Goal: Task Accomplishment & Management: Manage account settings

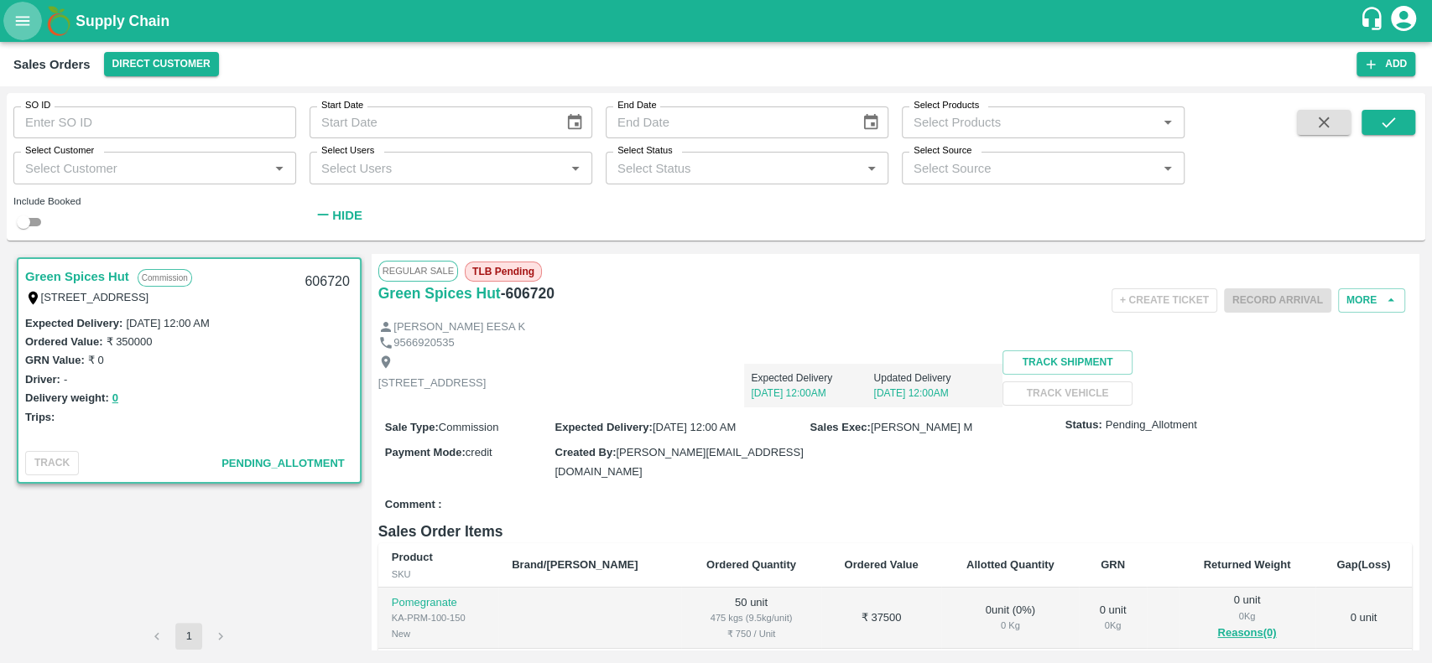
click at [26, 21] on icon "open drawer" at bounding box center [23, 20] width 14 height 9
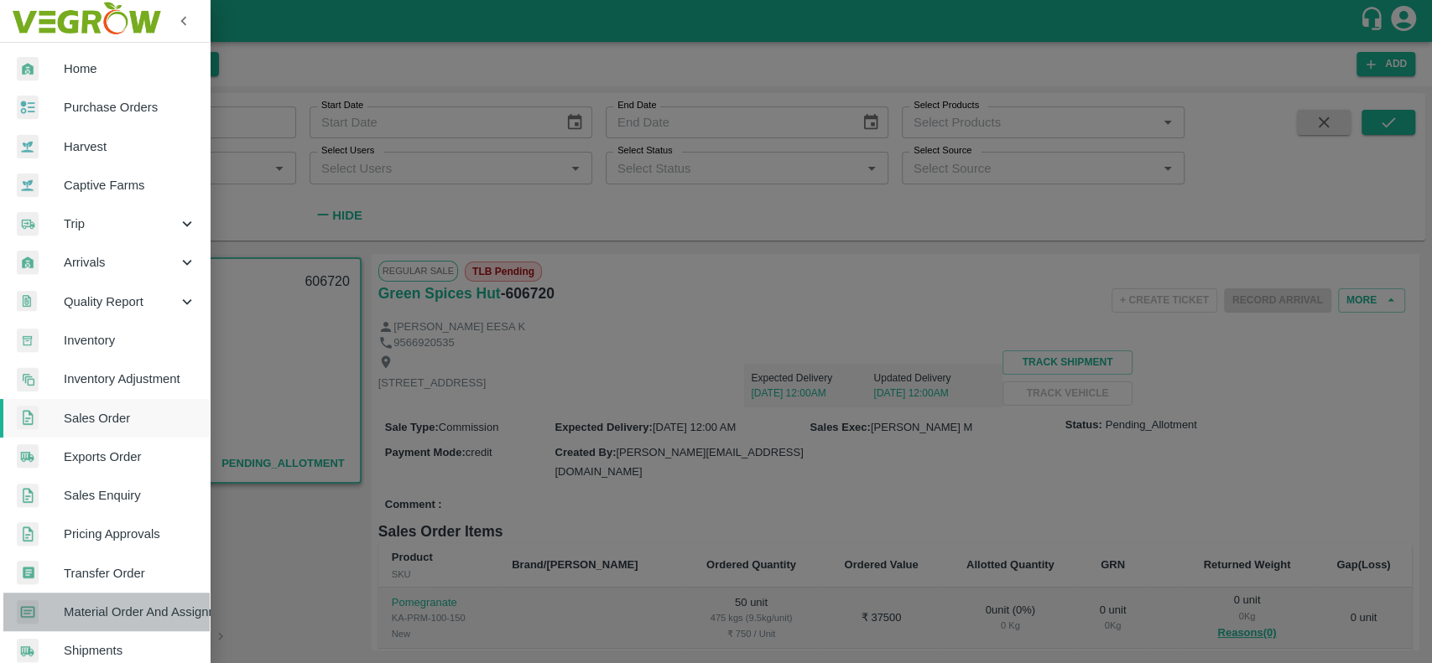
click at [109, 593] on link "Material Order And Assignment" at bounding box center [105, 612] width 210 height 39
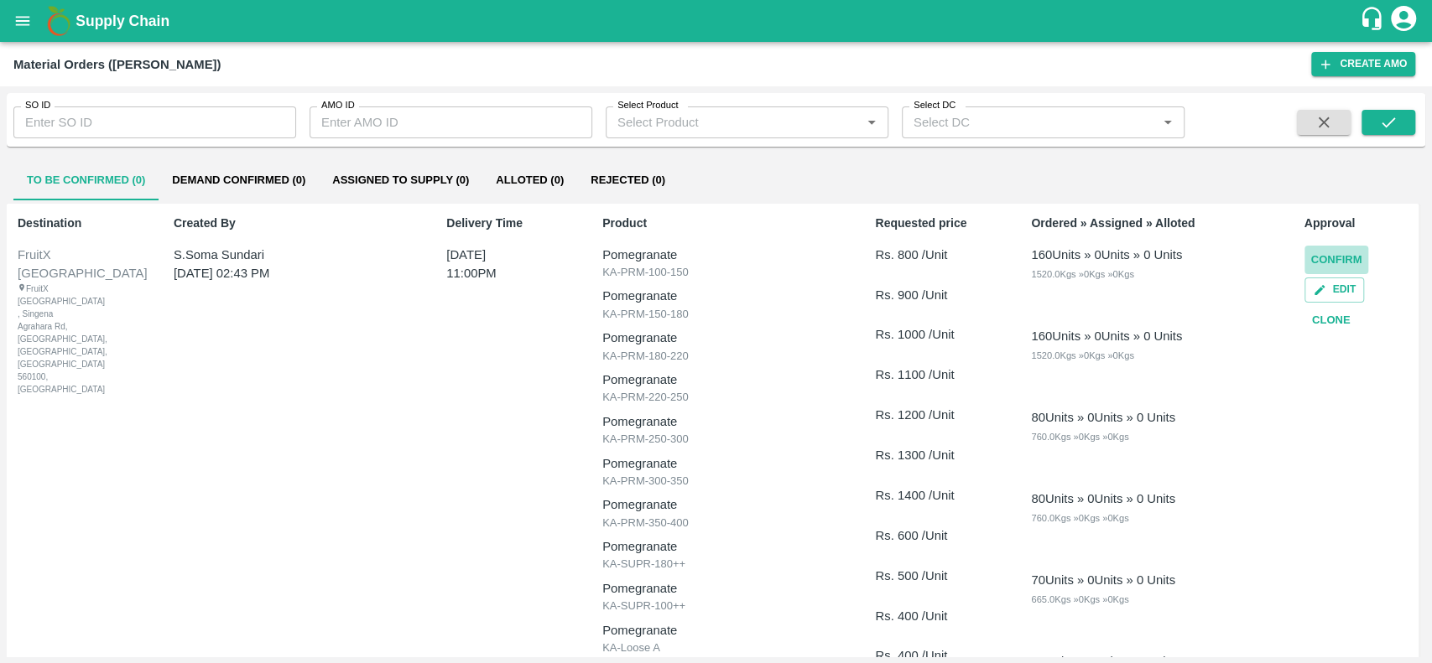
click at [1314, 252] on button "Confirm" at bounding box center [1336, 260] width 65 height 29
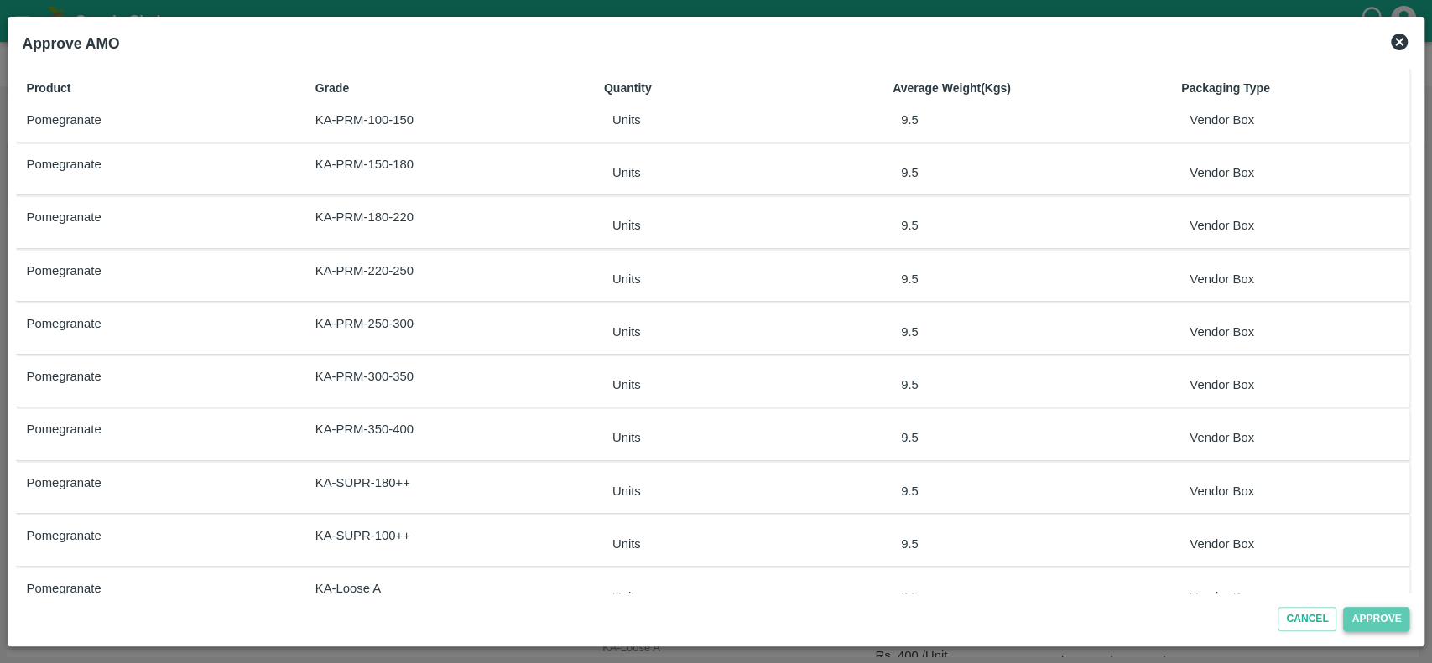
click at [1351, 624] on button "Approve" at bounding box center [1376, 619] width 66 height 24
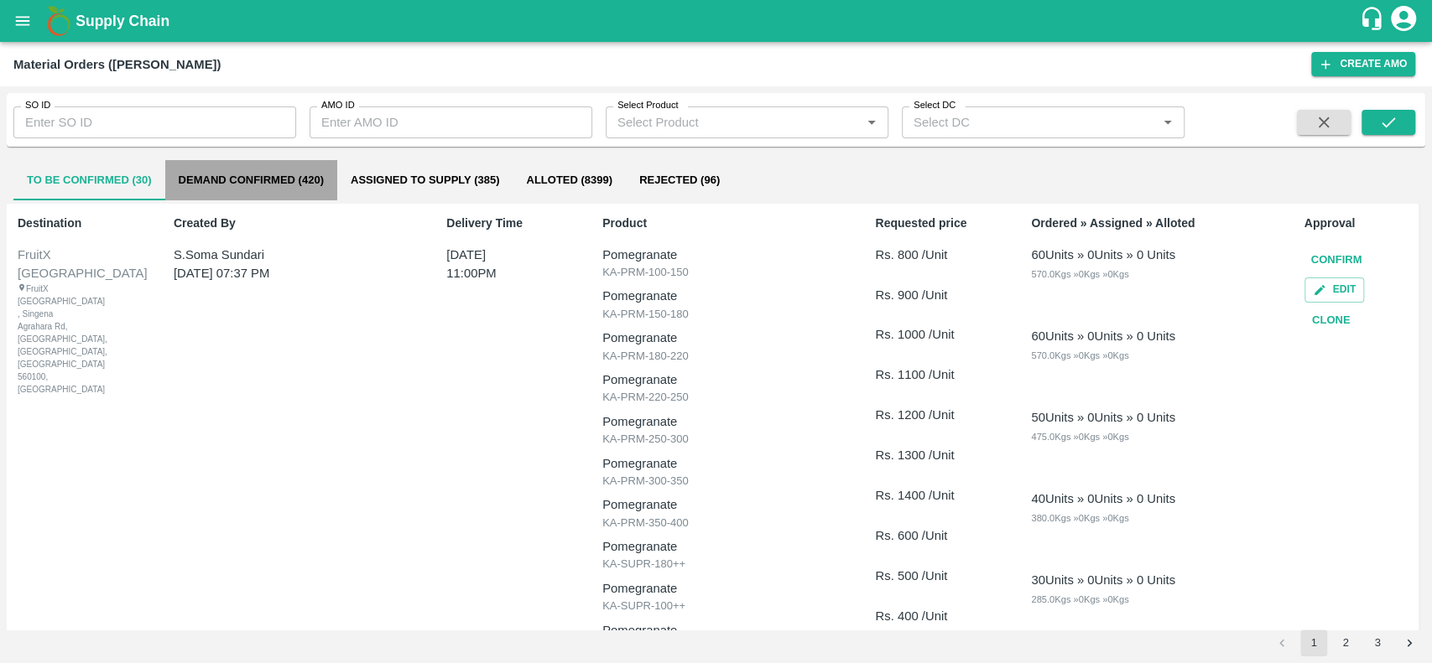
click at [189, 181] on button "Demand Confirmed (420)" at bounding box center [251, 180] width 172 height 40
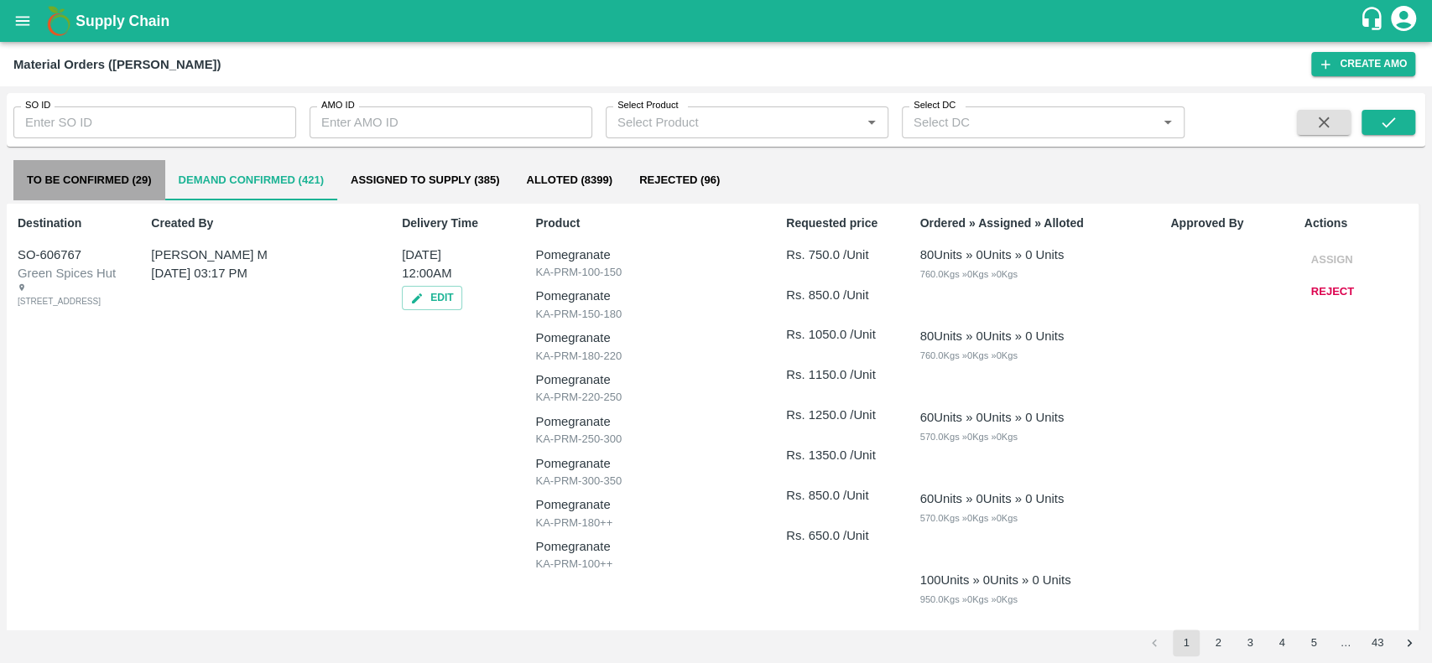
click at [66, 162] on button "To Be Confirmed (29)" at bounding box center [89, 180] width 152 height 40
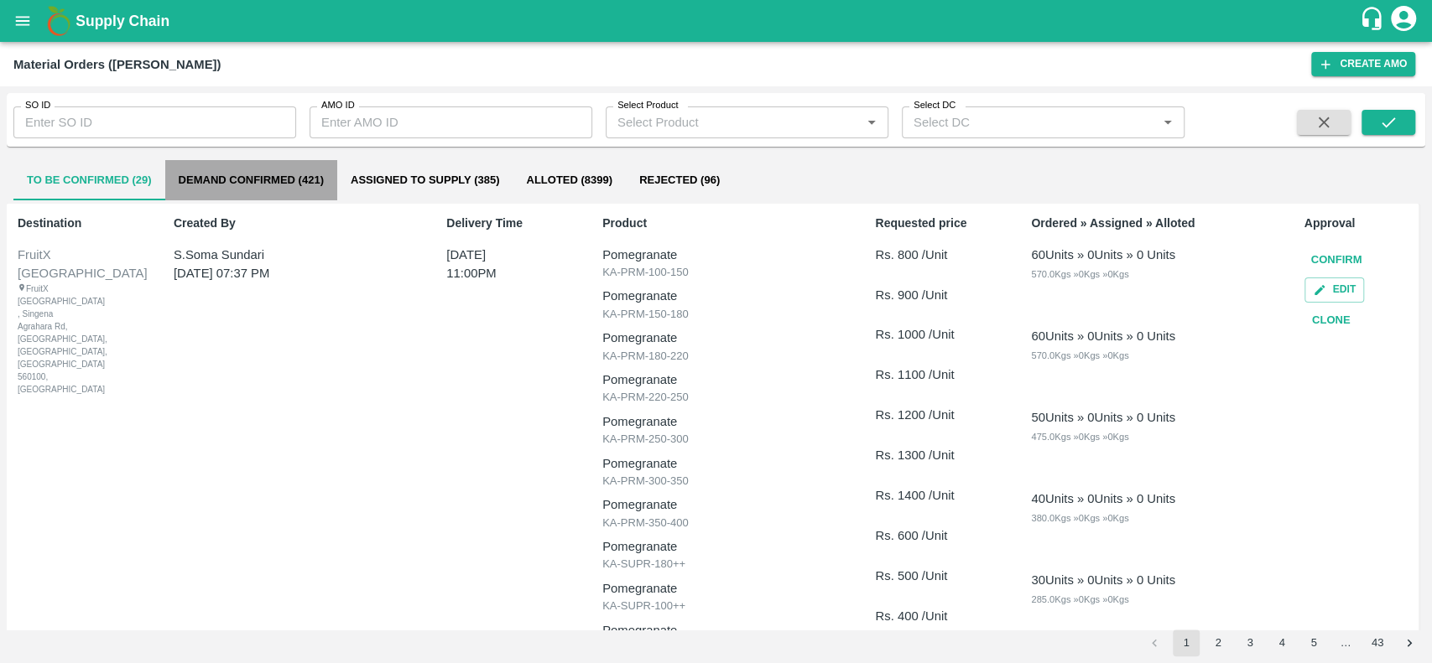
click at [189, 180] on button "Demand Confirmed (421)" at bounding box center [251, 180] width 172 height 40
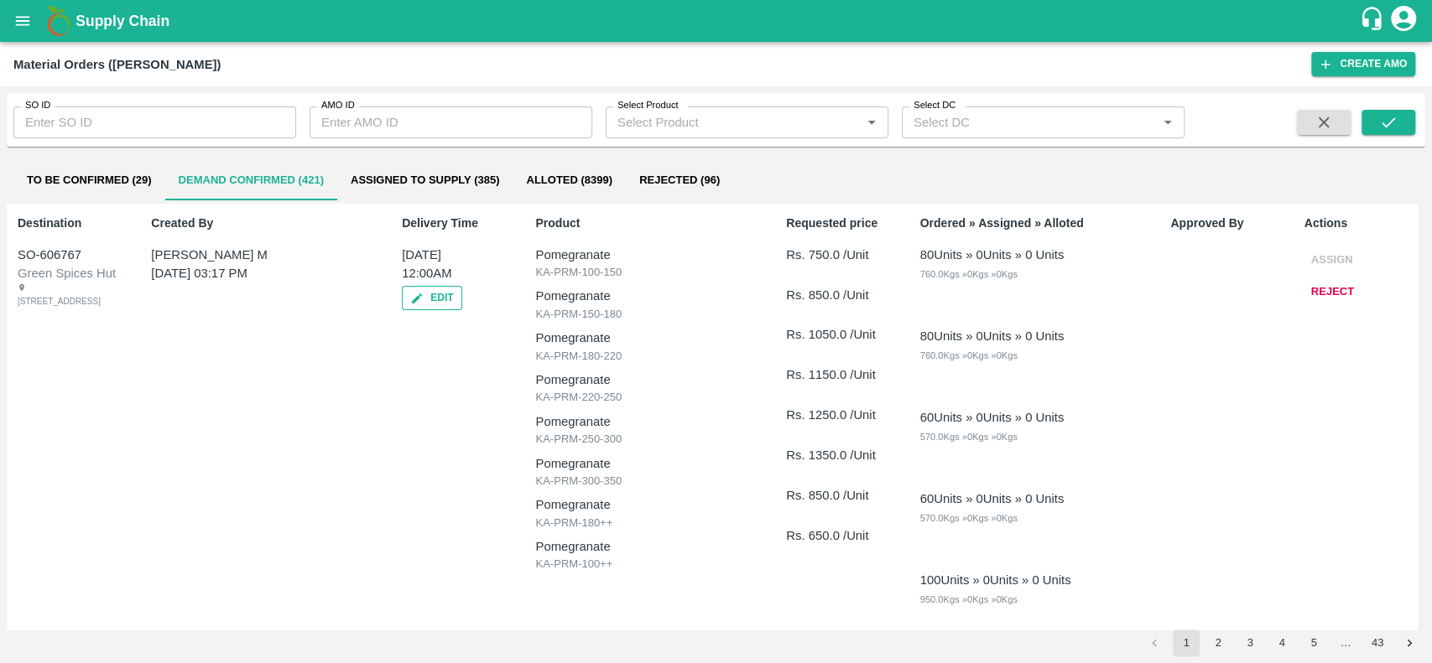
click at [423, 300] on button "Edit" at bounding box center [432, 298] width 60 height 24
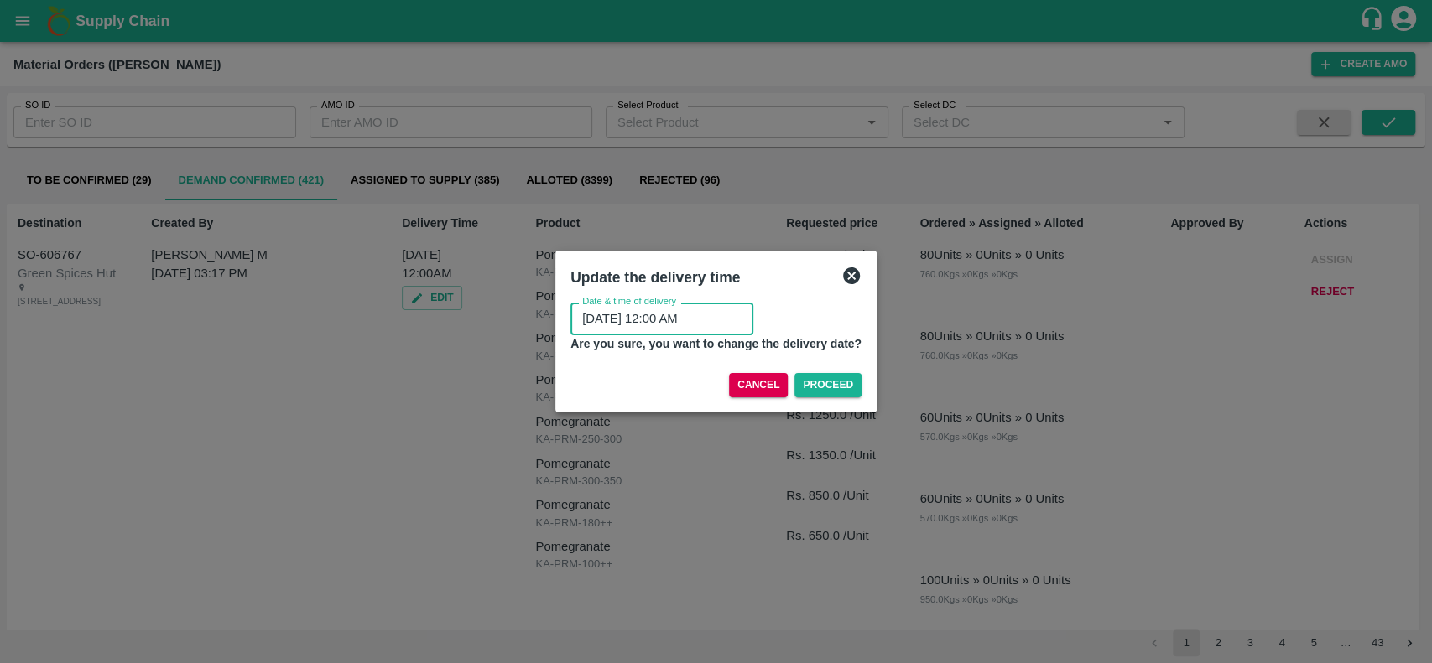
click at [637, 325] on input "[DATE] 12:00 AM" at bounding box center [655, 319] width 171 height 32
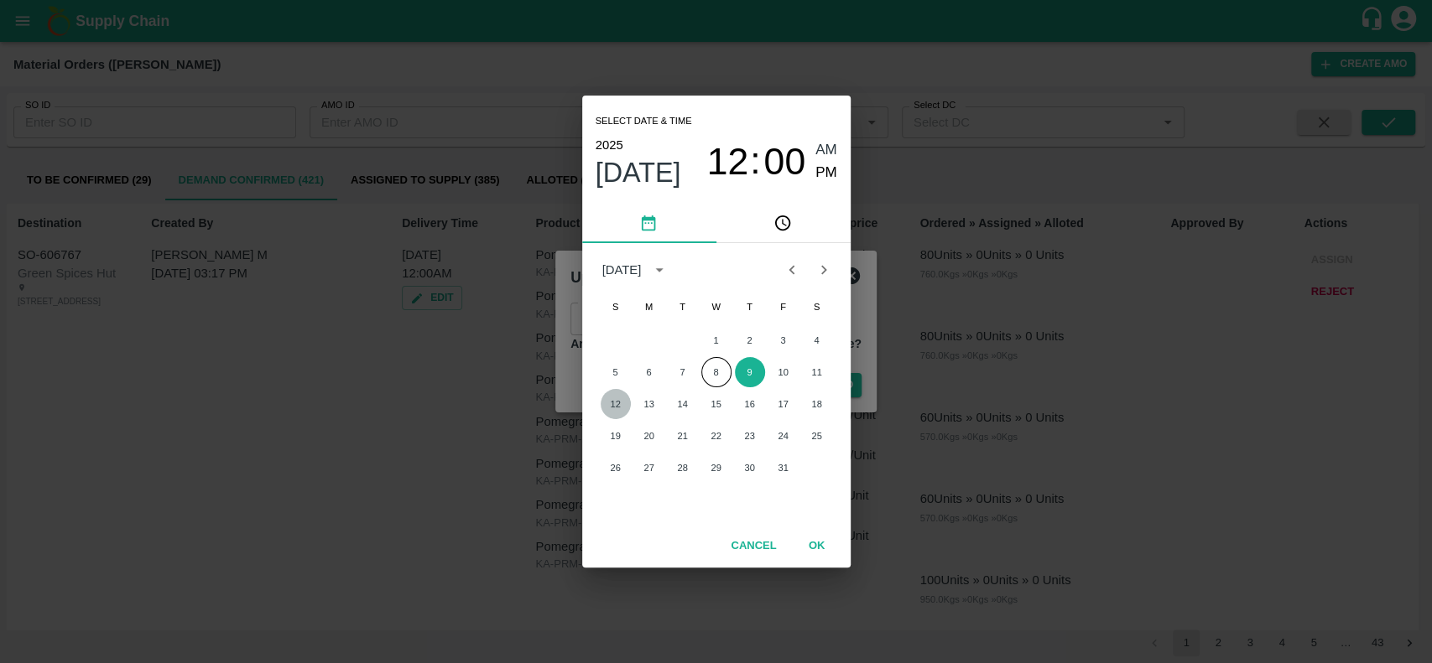
click at [617, 398] on button "12" at bounding box center [616, 404] width 30 height 30
type input "[DATE] 12:00 AM"
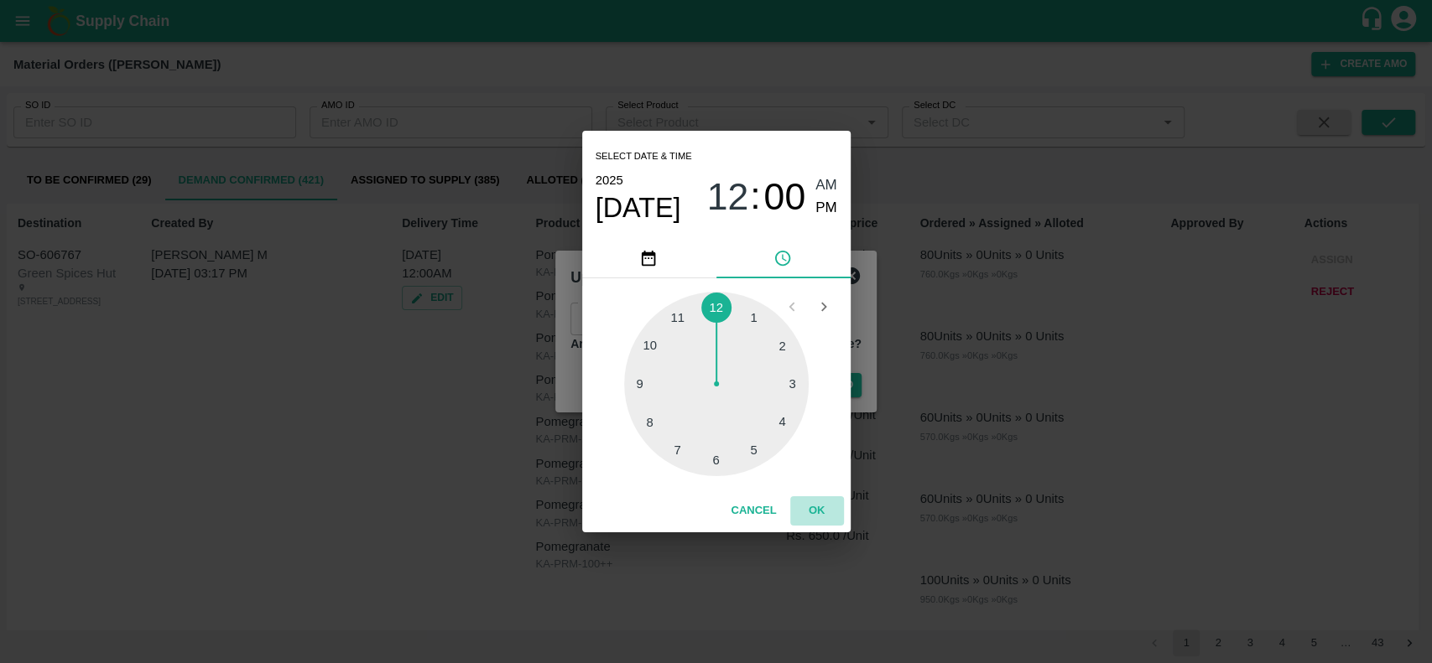
click at [811, 507] on button "OK" at bounding box center [817, 511] width 54 height 29
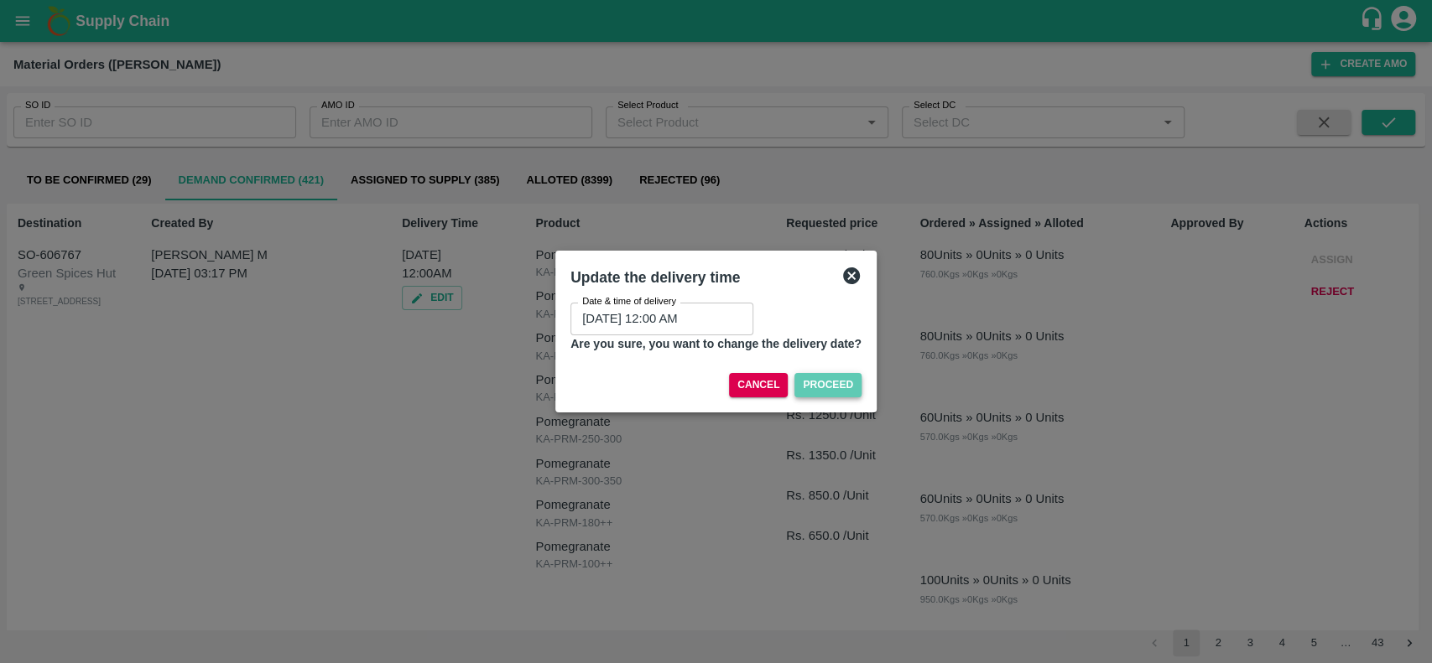
click at [810, 379] on button "Proceed" at bounding box center [827, 385] width 67 height 24
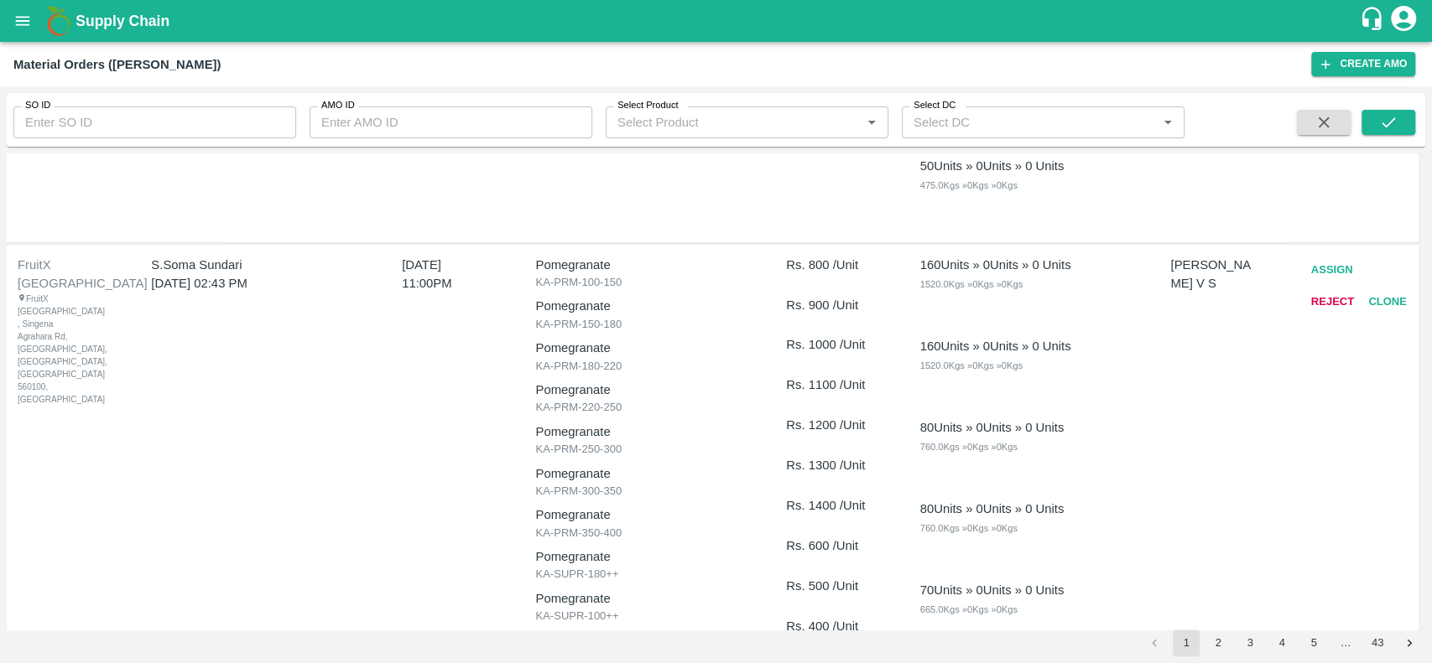
scroll to position [659, 0]
click at [1311, 269] on button "Assign" at bounding box center [1331, 270] width 55 height 29
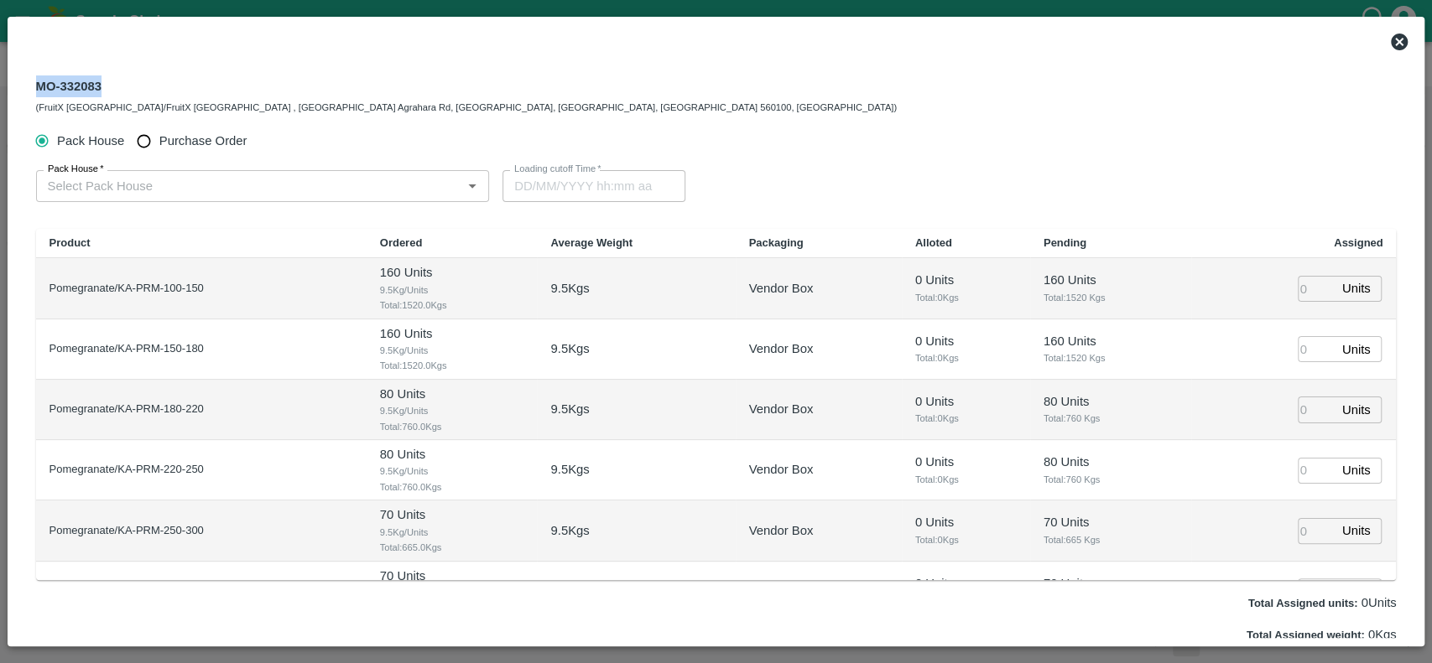
drag, startPoint x: 100, startPoint y: 82, endPoint x: 28, endPoint y: 88, distance: 72.4
click at [28, 88] on div "MO-332083 (FruitX [GEOGRAPHIC_DATA]/FruitX [GEOGRAPHIC_DATA] , [GEOGRAPHIC_DATA…" at bounding box center [716, 95] width 1387 height 60
copy div "MO-332083"
click at [1400, 40] on icon at bounding box center [1399, 42] width 20 height 20
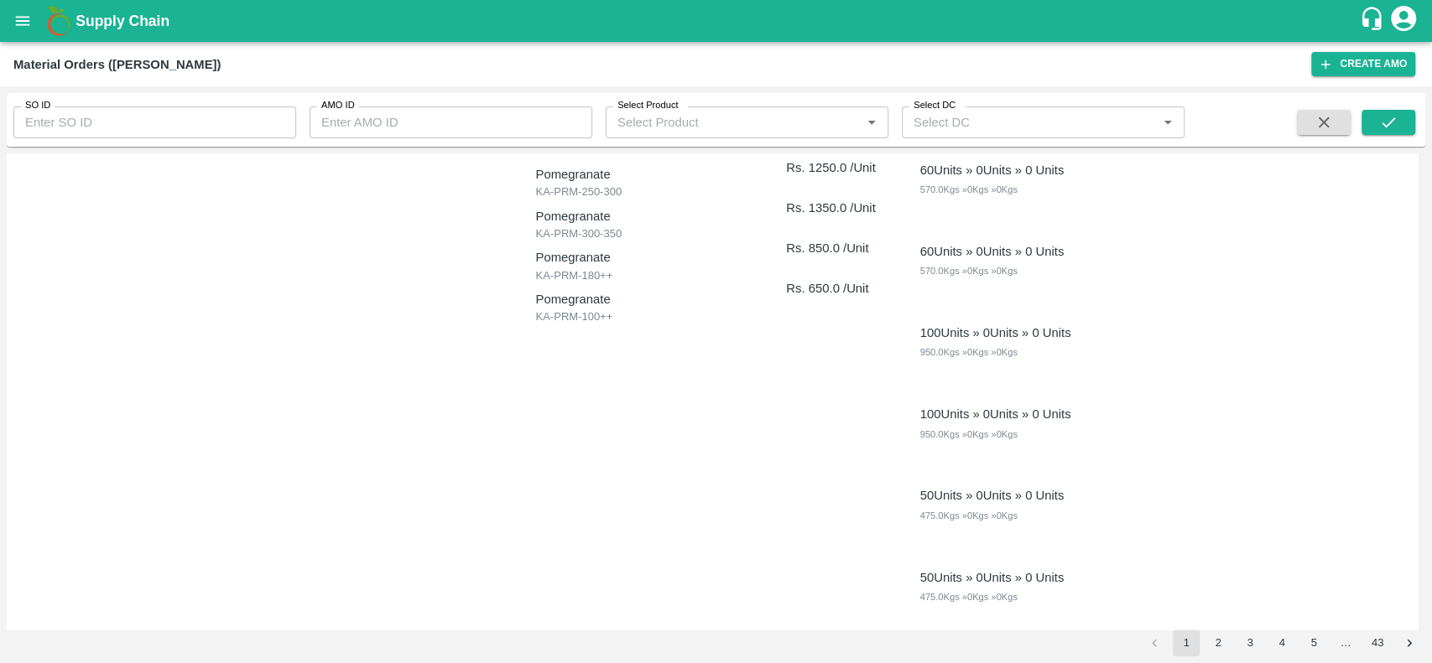
scroll to position [0, 0]
